Goal: Information Seeking & Learning: Learn about a topic

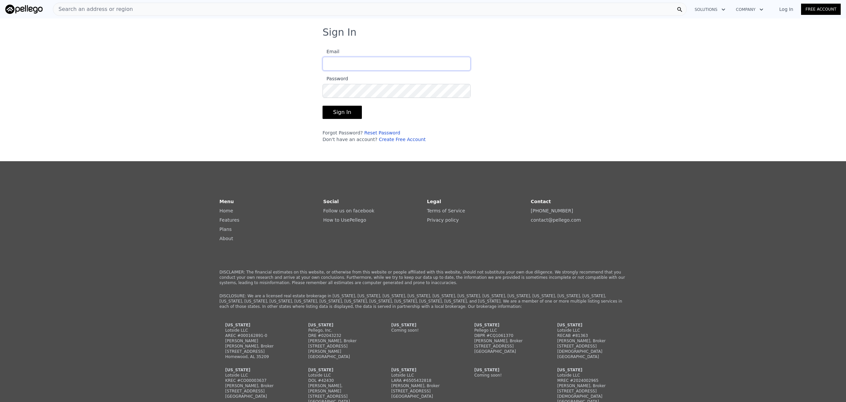
click at [339, 65] on input "Email" at bounding box center [396, 64] width 148 height 14
type input "[EMAIL_ADDRESS][DOMAIN_NAME]"
click at [369, 133] on link "Reset Password" at bounding box center [382, 132] width 36 height 5
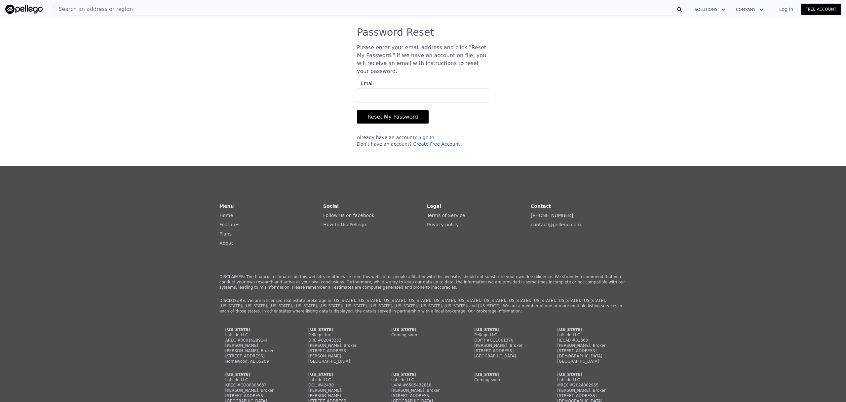
type input "[EMAIL_ADDRESS][DOMAIN_NAME]"
click at [380, 119] on button "Reset My Password" at bounding box center [393, 116] width 72 height 13
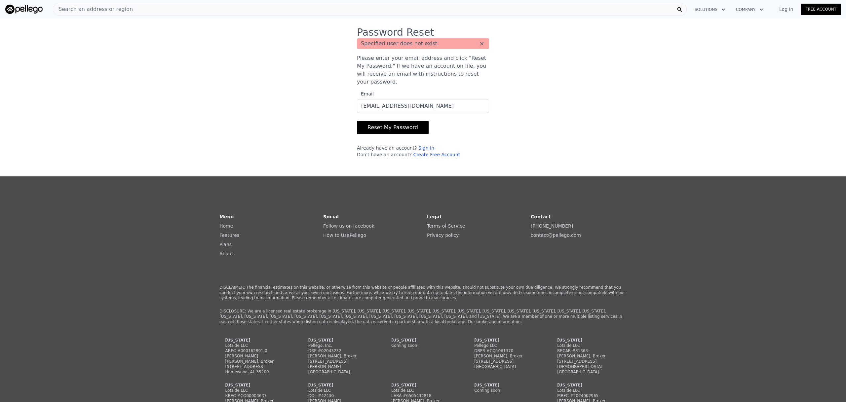
click at [616, 64] on div "Password Reset Specified user does not exist. × Please enter your email address…" at bounding box center [423, 94] width 846 height 137
click at [716, 11] on button "Solutions" at bounding box center [709, 10] width 41 height 12
click at [812, 26] on div "Password Reset Specified user does not exist. × Please enter your email address…" at bounding box center [423, 94] width 846 height 137
click at [816, 8] on link "Free Account" at bounding box center [821, 9] width 40 height 11
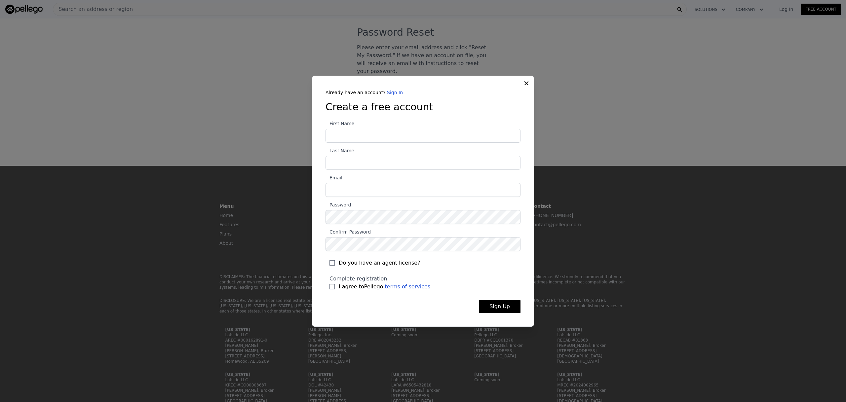
type input "ALON"
type input "[PERSON_NAME]"
type input "[EMAIL_ADDRESS][DOMAIN_NAME]"
click at [332, 287] on input "I agree to Pellego terms of services" at bounding box center [331, 286] width 5 height 5
checkbox input "true"
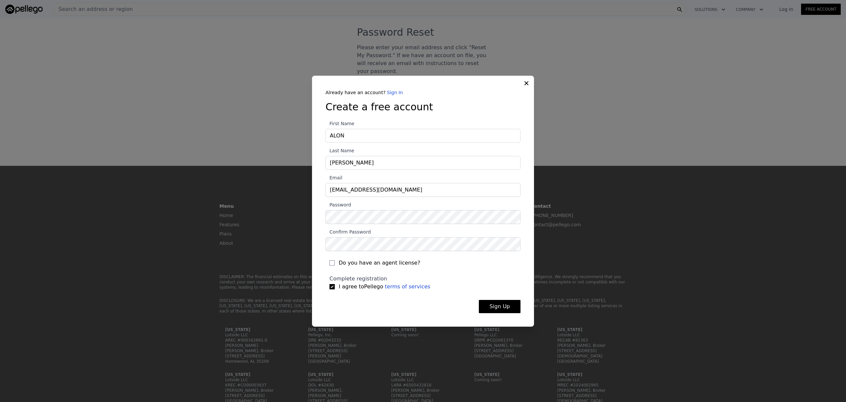
click at [498, 308] on button "Sign Up" at bounding box center [500, 306] width 42 height 13
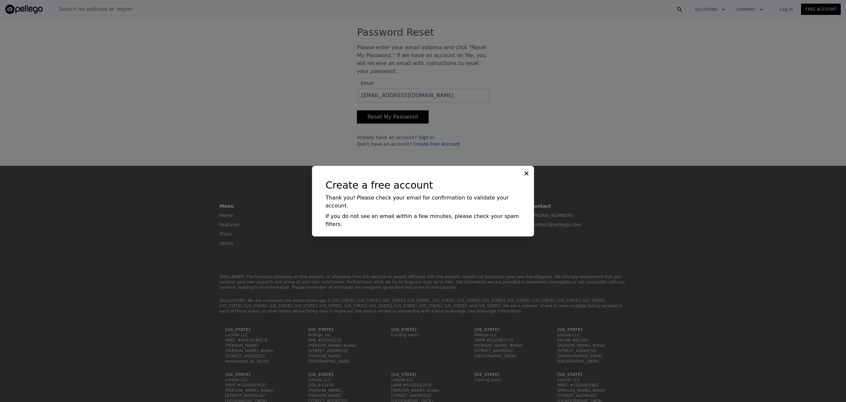
click at [527, 177] on icon at bounding box center [526, 173] width 7 height 7
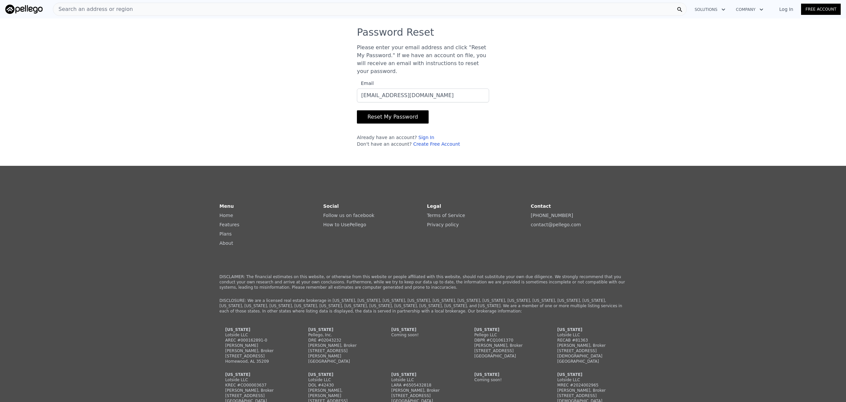
click at [787, 11] on link "Log In" at bounding box center [786, 9] width 30 height 7
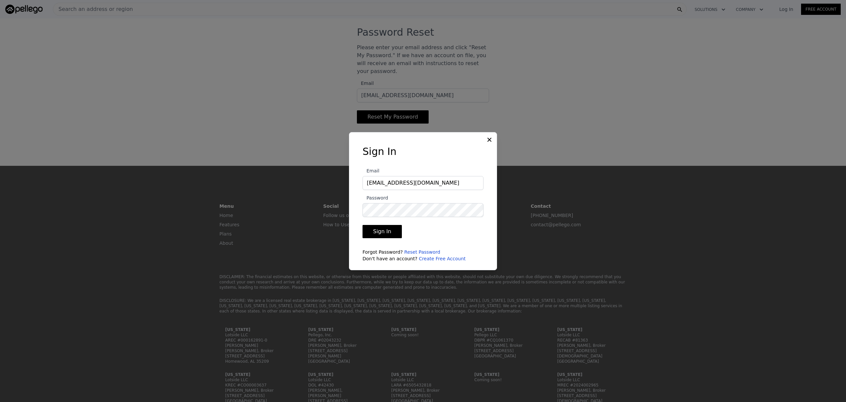
click at [384, 230] on button "Sign In" at bounding box center [381, 231] width 39 height 13
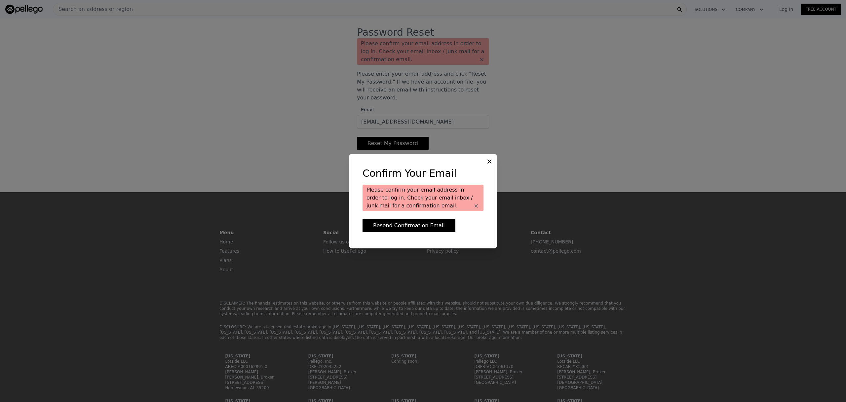
click at [490, 160] on icon at bounding box center [489, 161] width 7 height 7
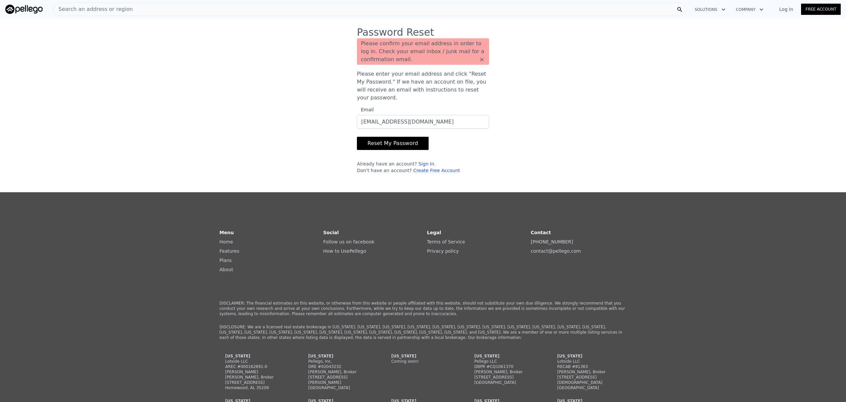
click at [785, 10] on link "Log In" at bounding box center [786, 9] width 30 height 7
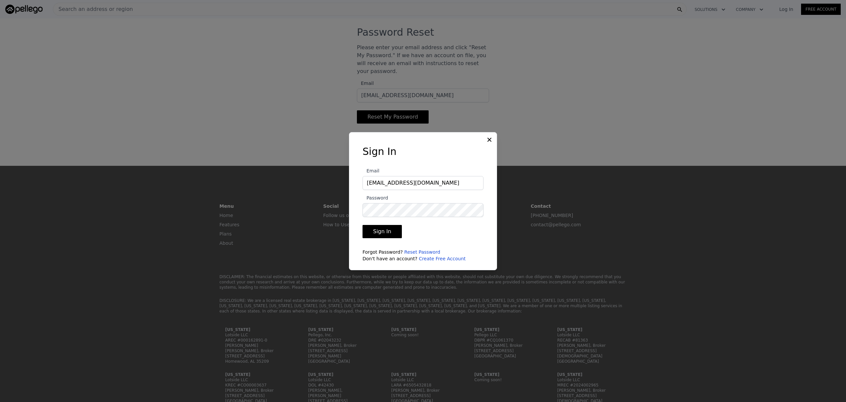
click at [385, 232] on button "Sign In" at bounding box center [381, 231] width 39 height 13
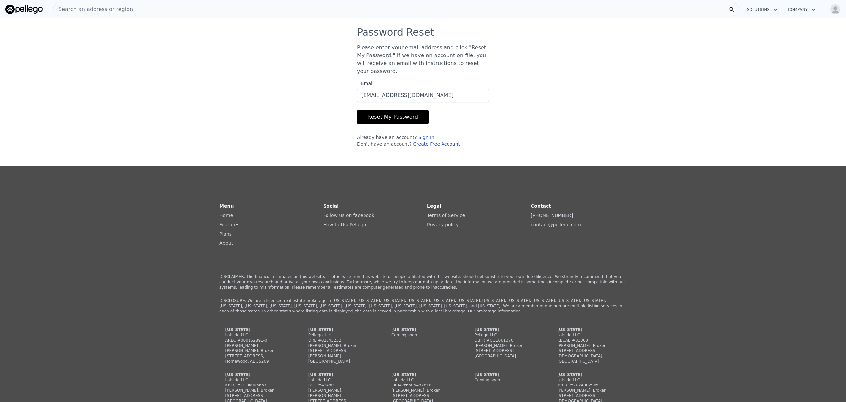
click at [799, 8] on button "Company" at bounding box center [802, 10] width 38 height 12
click at [715, 31] on div "Password Reset Please enter your email address and click "Reset My Password." I…" at bounding box center [423, 89] width 846 height 126
click at [675, 12] on div "Search an address or region" at bounding box center [396, 9] width 686 height 13
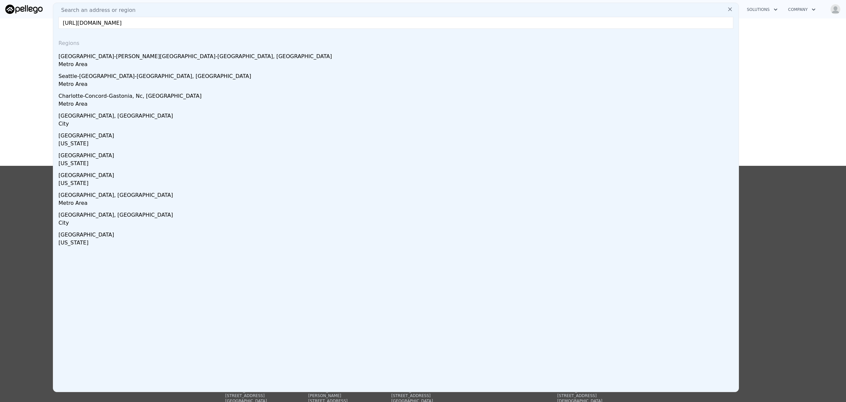
click at [302, 21] on input "[URL][DOMAIN_NAME]" at bounding box center [395, 23] width 675 height 12
paste input "[STREET_ADDRESS]"
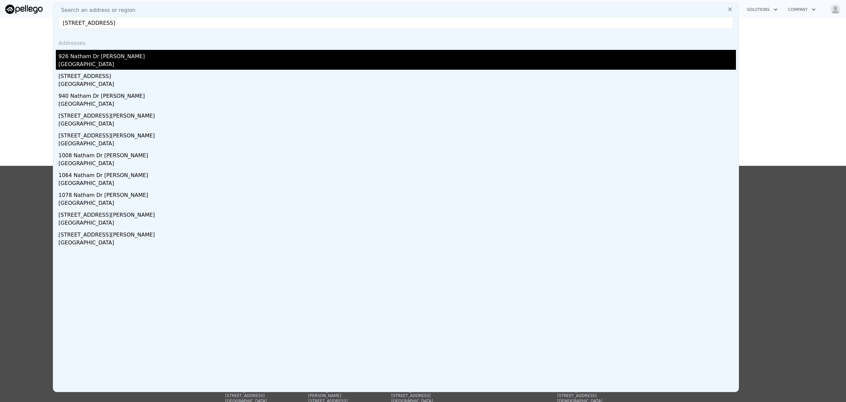
type input "[STREET_ADDRESS]"
click at [96, 58] on div "926 Natham Dr [PERSON_NAME]" at bounding box center [396, 55] width 677 height 11
